Goal: Book appointment/travel/reservation

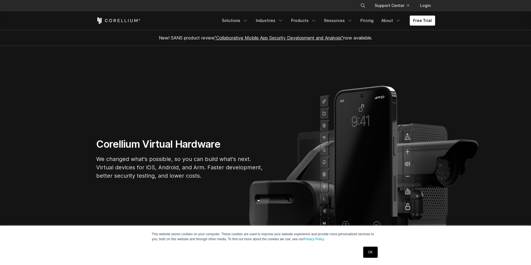
click at [309, 22] on link "Products" at bounding box center [303, 21] width 32 height 10
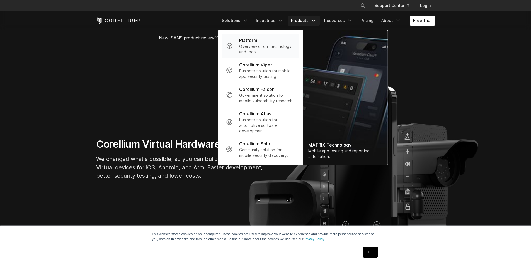
click at [258, 52] on p "Overview of our technology and tools." at bounding box center [266, 49] width 55 height 11
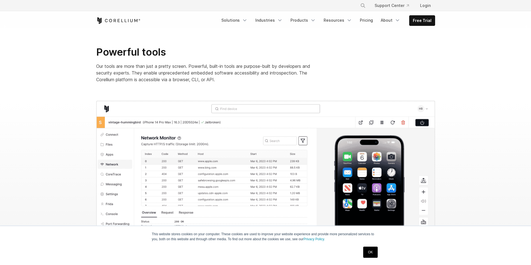
scroll to position [613, 0]
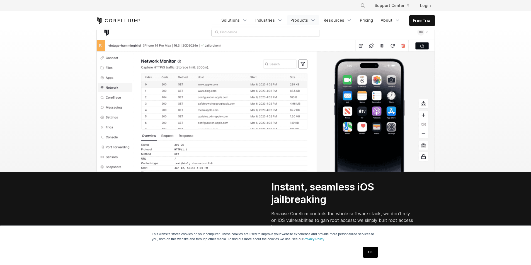
click at [304, 19] on link "Products" at bounding box center [303, 20] width 32 height 10
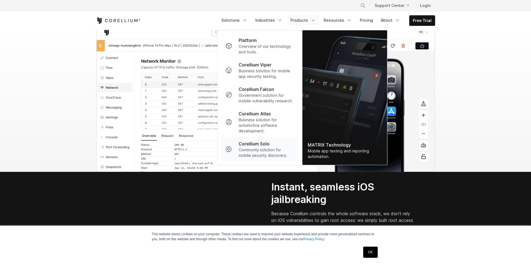
click at [260, 146] on p "Corellium Solo" at bounding box center [253, 144] width 31 height 7
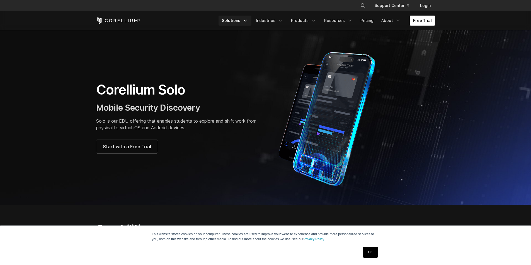
click at [237, 21] on link "Solutions" at bounding box center [234, 21] width 33 height 10
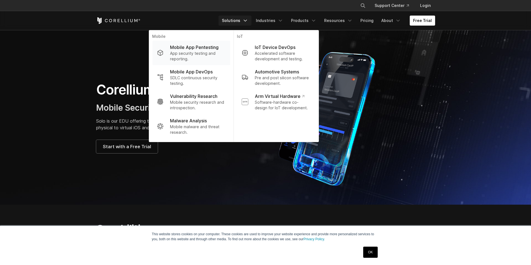
click at [196, 57] on p "App security testing and reporting." at bounding box center [197, 56] width 55 height 11
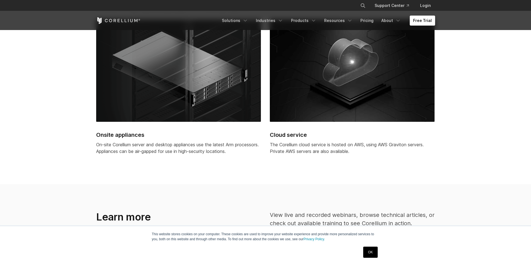
scroll to position [1398, 0]
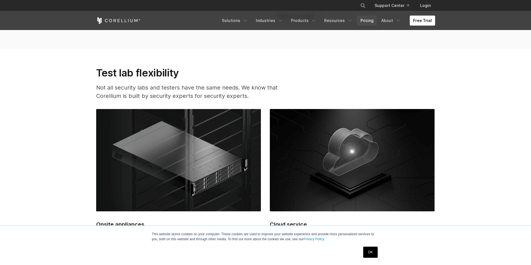
click at [368, 21] on link "Pricing" at bounding box center [367, 21] width 20 height 10
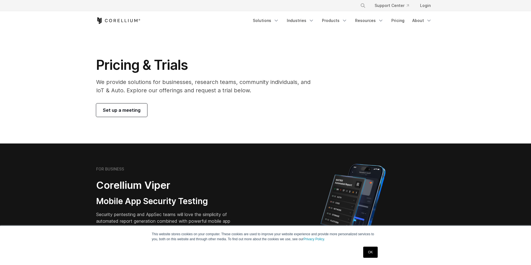
click at [133, 114] on link "Set up a meeting" at bounding box center [121, 110] width 51 height 13
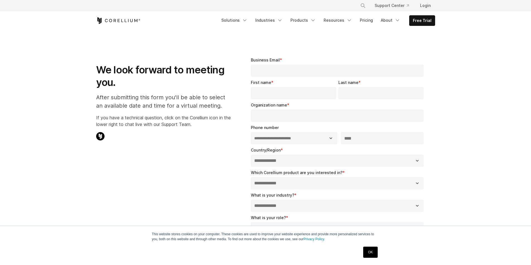
select select "**"
click at [368, 23] on link "Pricing" at bounding box center [366, 20] width 20 height 10
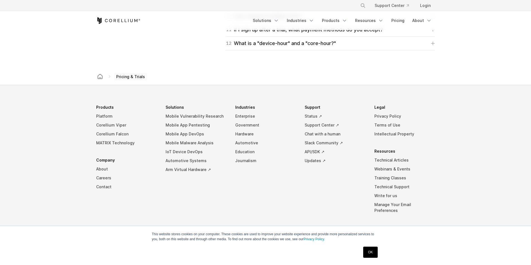
scroll to position [956, 0]
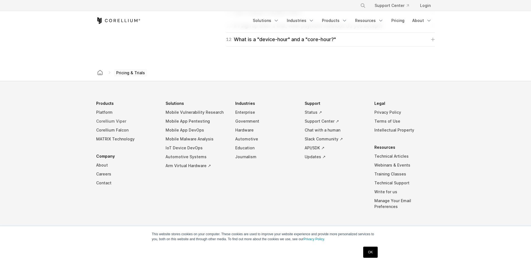
click at [114, 123] on link "Corellium Viper" at bounding box center [126, 121] width 61 height 9
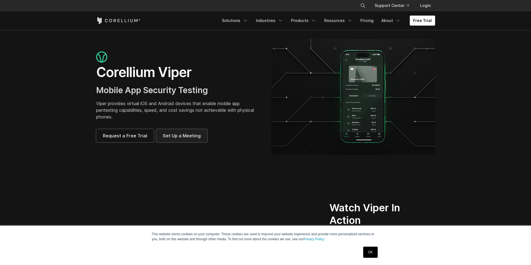
click at [175, 136] on span "Set Up a Meeting" at bounding box center [182, 136] width 38 height 7
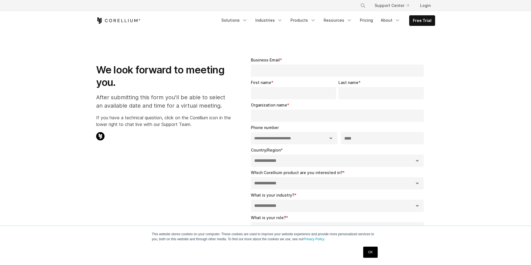
select select "**"
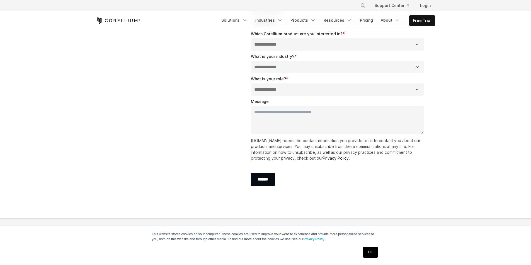
scroll to position [139, 0]
